Goal: Information Seeking & Learning: Learn about a topic

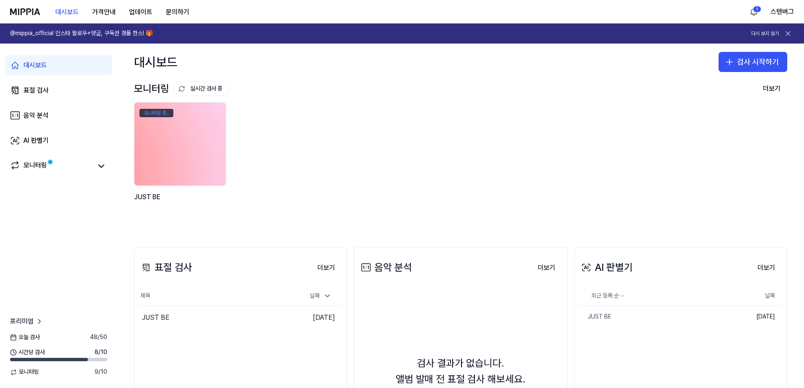
click at [154, 112] on div "모니터링 중.." at bounding box center [156, 113] width 34 height 8
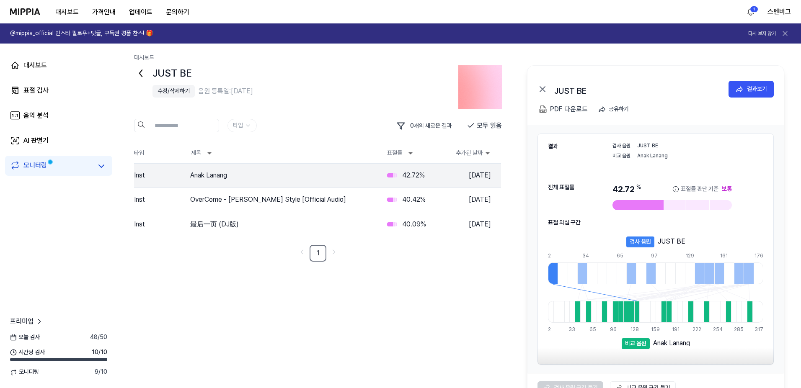
click at [31, 160] on div "모니터링" at bounding box center [34, 166] width 23 height 12
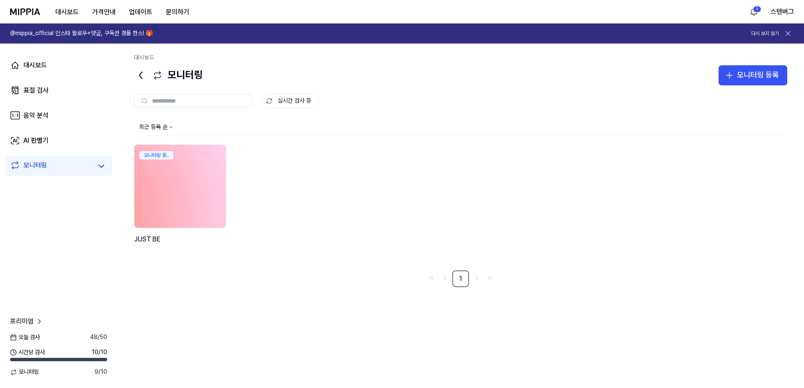
click at [179, 187] on img at bounding box center [180, 186] width 100 height 91
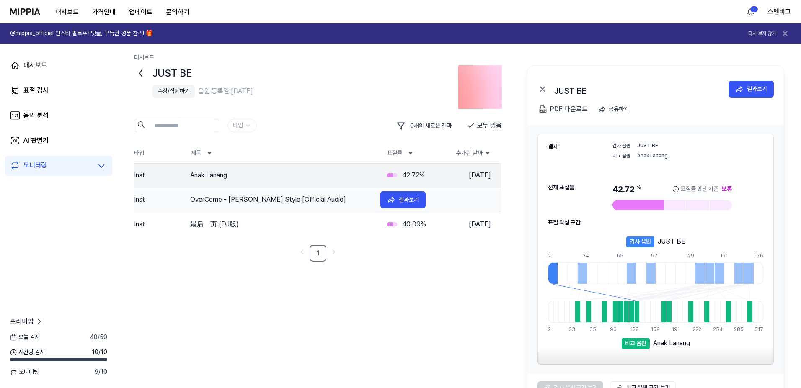
click at [240, 198] on div "OverCome - [PERSON_NAME] Style [Official Audio]" at bounding box center [281, 200] width 183 height 10
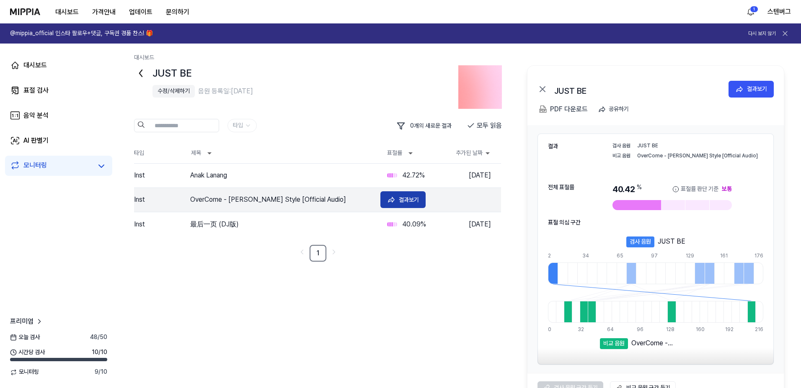
click at [401, 201] on div "결과보기" at bounding box center [409, 199] width 20 height 9
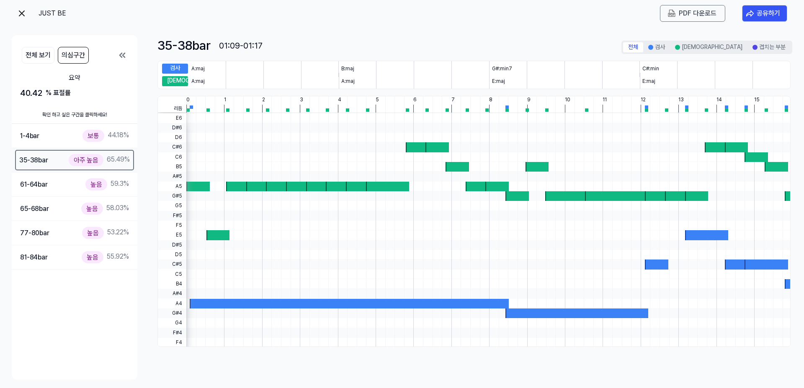
click at [48, 163] on div "35-38 bar" at bounding box center [33, 160] width 29 height 11
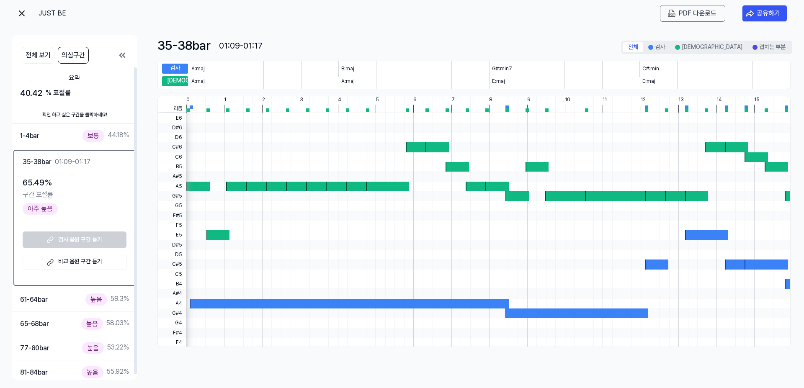
click at [80, 263] on link "비교 음원 구간 듣기" at bounding box center [75, 262] width 104 height 15
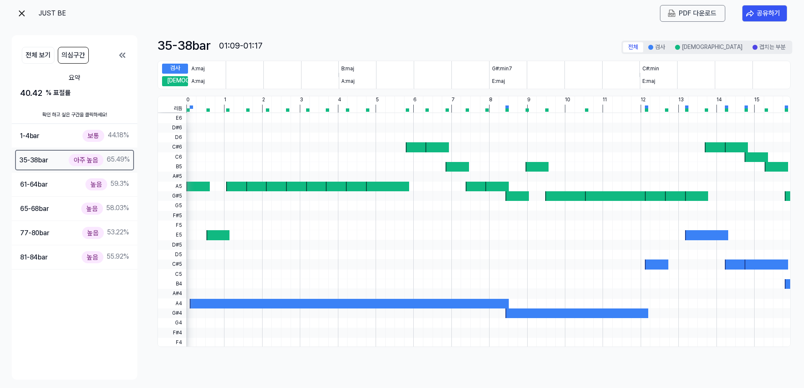
click at [85, 155] on div "아주 높음" at bounding box center [86, 160] width 35 height 12
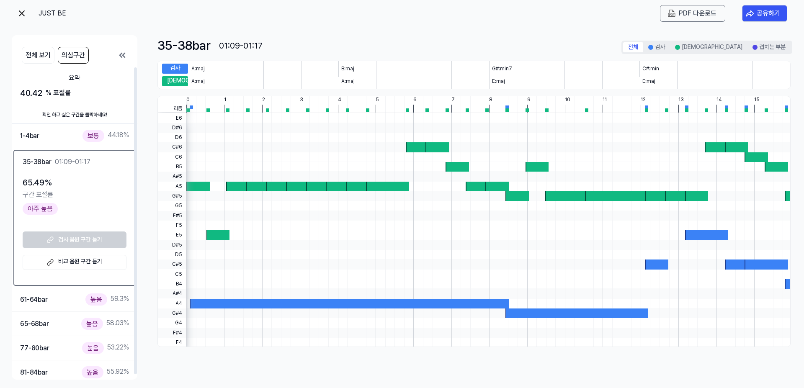
click at [67, 260] on link "비교 음원 구간 듣기" at bounding box center [75, 262] width 104 height 15
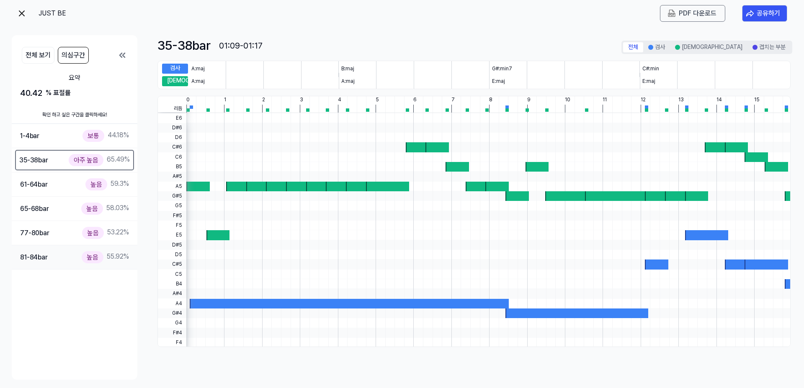
click at [42, 259] on div "81-84 bar" at bounding box center [34, 257] width 28 height 11
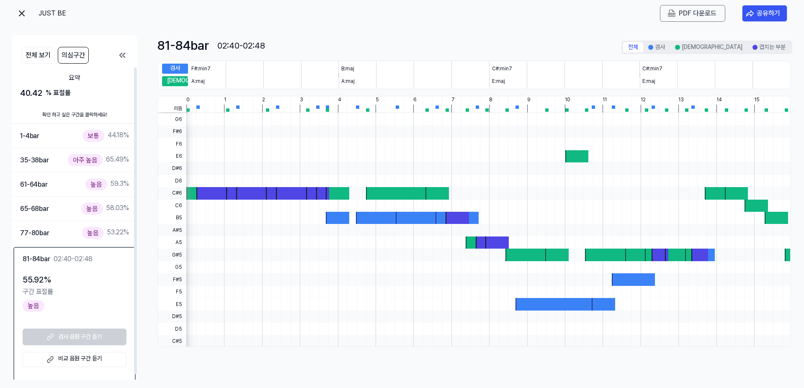
click at [77, 356] on link "비교 음원 구간 듣기" at bounding box center [75, 359] width 104 height 15
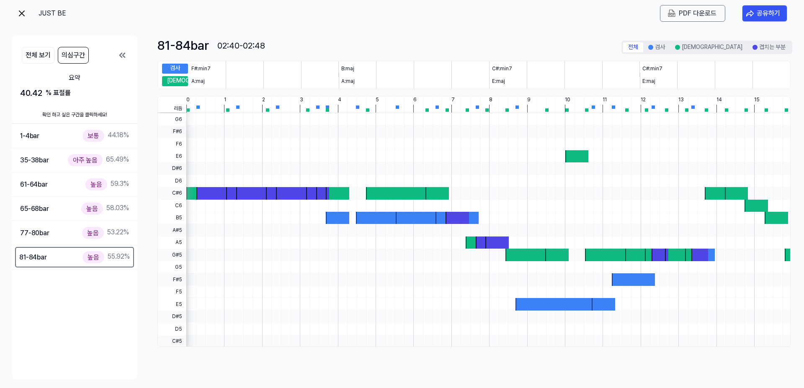
click at [24, 13] on img at bounding box center [22, 13] width 10 height 10
